Goal: Transaction & Acquisition: Purchase product/service

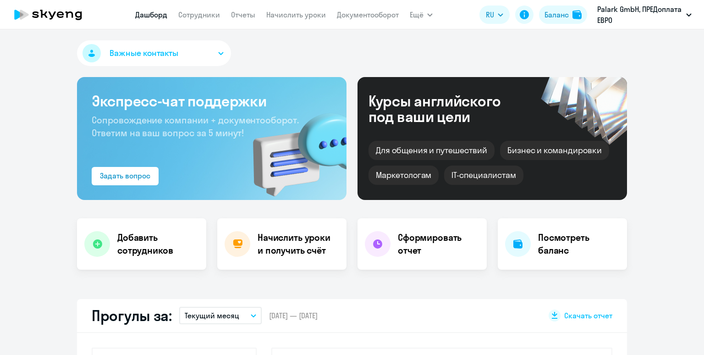
select select "30"
click at [564, 11] on div "Баланс" at bounding box center [557, 14] width 24 height 11
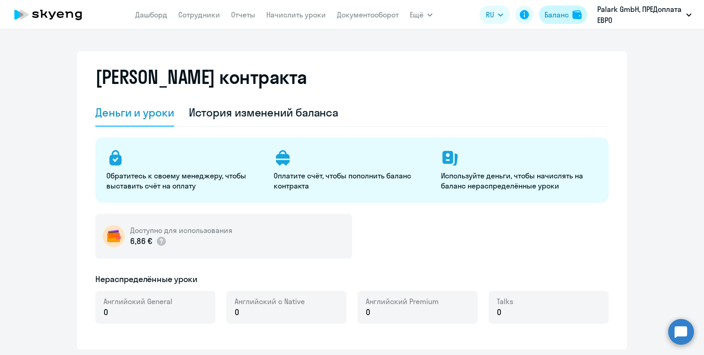
select select "english_adult_not_native_speaker"
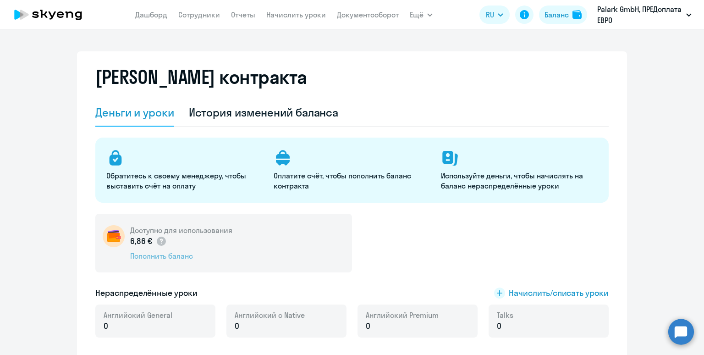
click at [168, 256] on div "Пополнить баланс" at bounding box center [181, 256] width 102 height 10
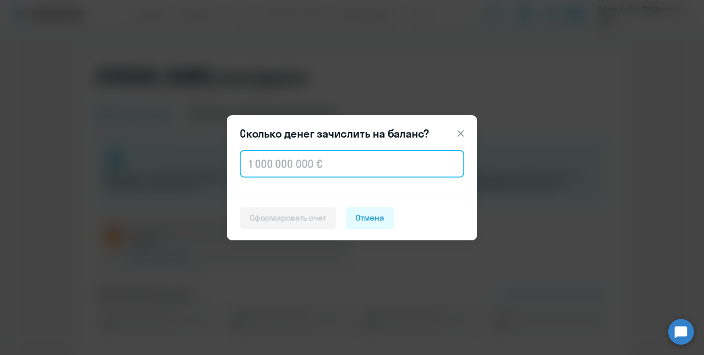
click at [267, 174] on input "text" at bounding box center [352, 164] width 225 height 28
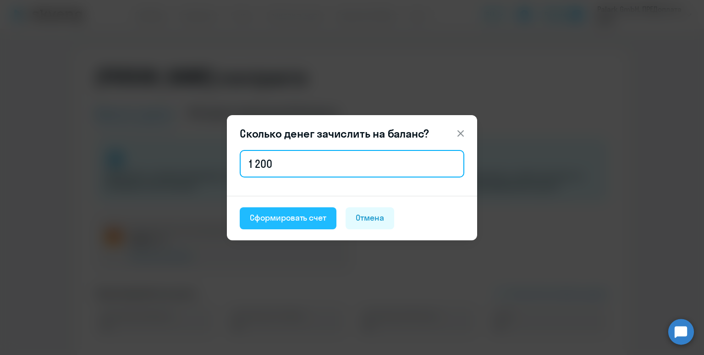
type input "1 200"
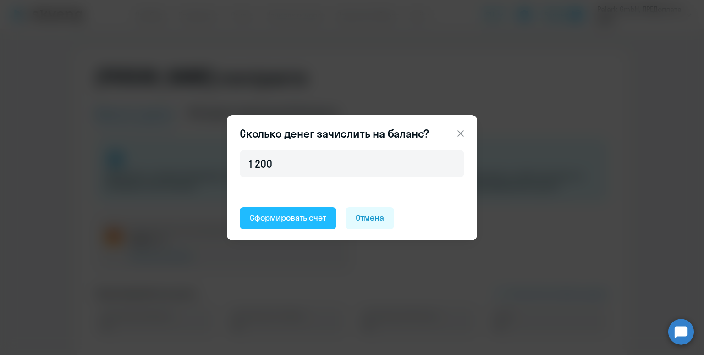
click at [278, 221] on div "Сформировать счет" at bounding box center [288, 218] width 77 height 12
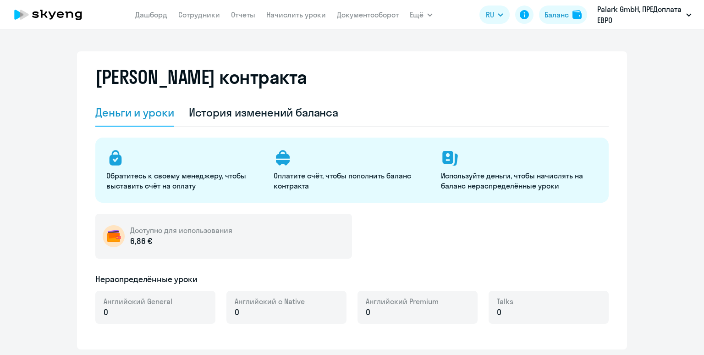
select select "english_adult_not_native_speaker"
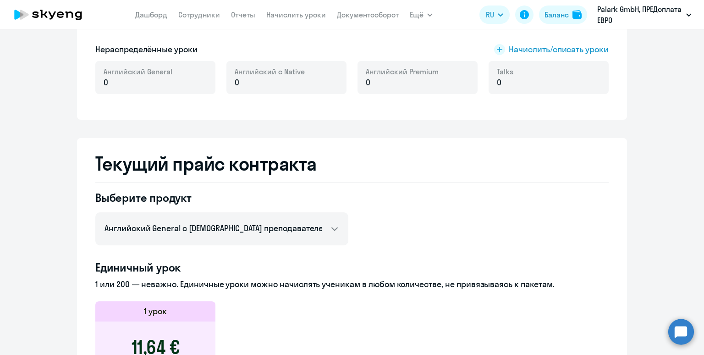
scroll to position [248, 0]
